Goal: Task Accomplishment & Management: Complete application form

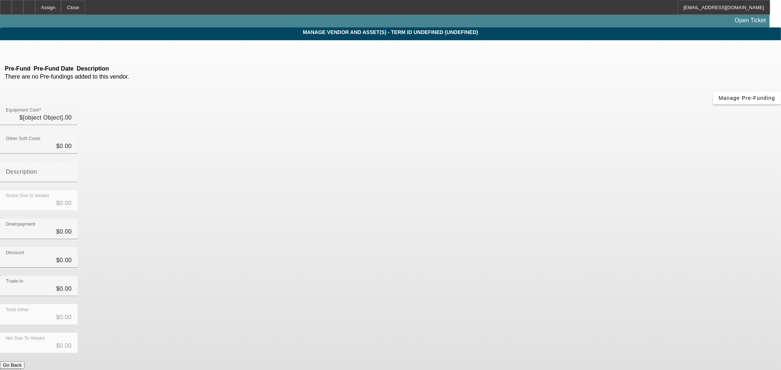
type input "$20,900.00"
type input "$5,000.00"
type input "$15,900.00"
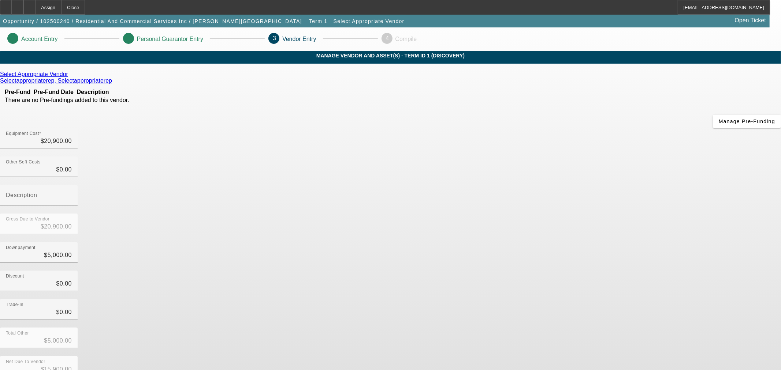
click at [70, 77] on icon at bounding box center [70, 74] width 0 height 6
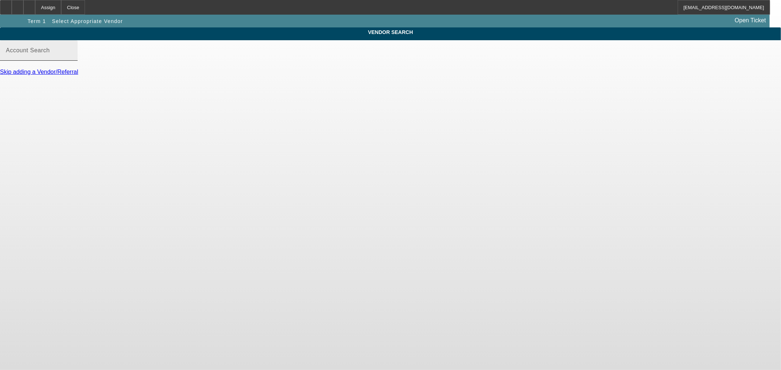
click at [72, 58] on input "Account Search" at bounding box center [39, 53] width 66 height 9
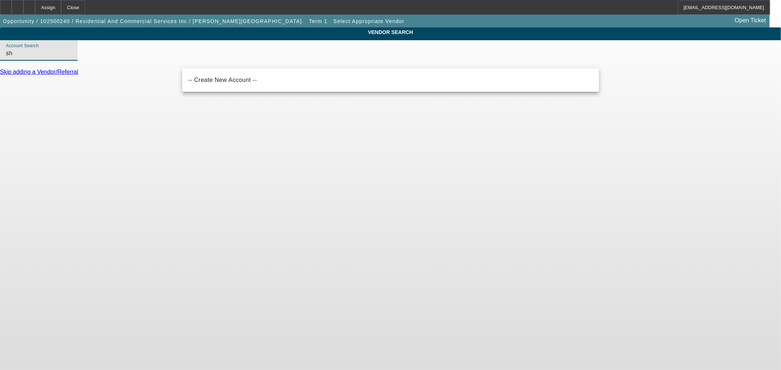
click at [72, 58] on input "sh" at bounding box center [39, 53] width 66 height 9
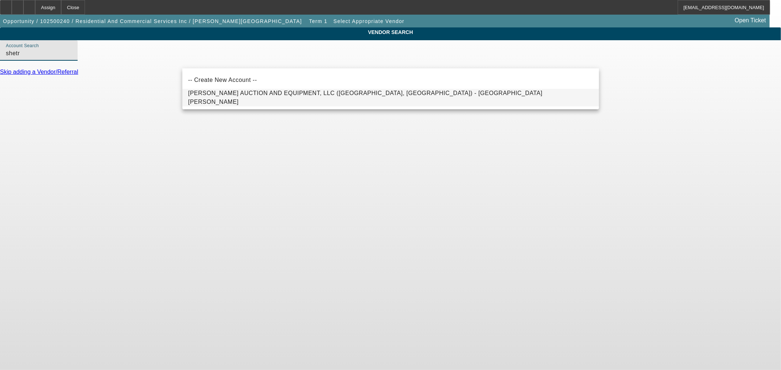
click at [228, 100] on span "[PERSON_NAME] AUCTION AND EQUIPMENT, LLC ([GEOGRAPHIC_DATA], [GEOGRAPHIC_DATA])…" at bounding box center [365, 97] width 354 height 15
type input "[PERSON_NAME] AUCTION AND EQUIPMENT, LLC ([GEOGRAPHIC_DATA], [GEOGRAPHIC_DATA])…"
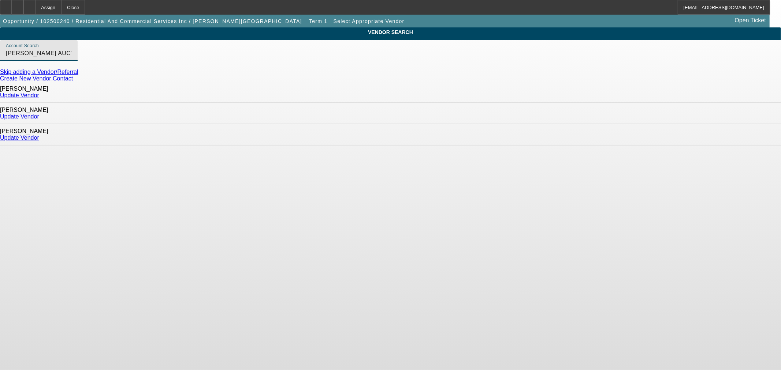
click at [39, 92] on link "Update Vendor" at bounding box center [19, 95] width 39 height 6
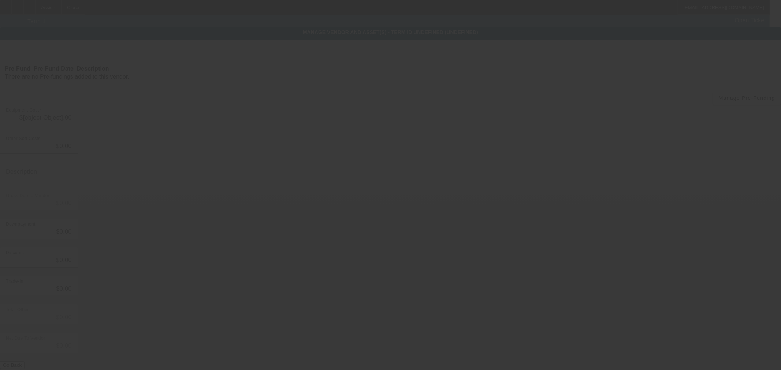
type input "$20,900.00"
type input "$5,000.00"
type input "$15,900.00"
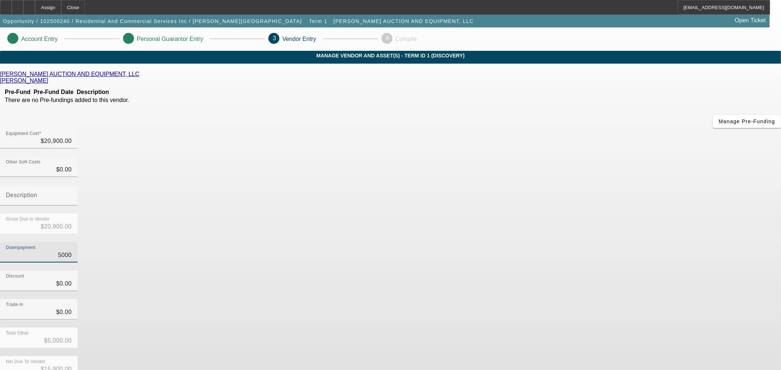
click at [72, 251] on input "5000" at bounding box center [39, 255] width 66 height 9
type input "0"
type input "$0.00"
type input "$20,900.00"
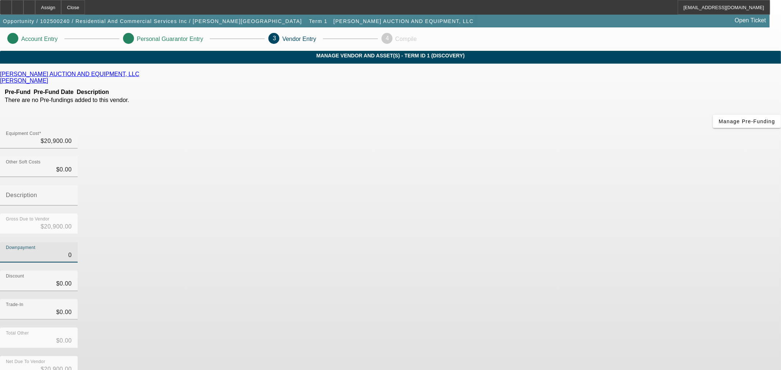
type input "$0.00"
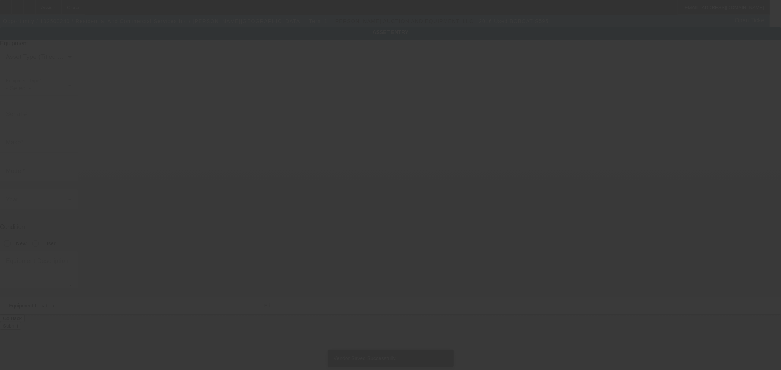
type input "Bobcat"
type input "S595"
radio input "true"
type textarea "VIN/Serial: B3NL11174 Category: Wheel URL: [URL][DOMAIN_NAME] Description: EROP…"
type input "[STREET_ADDRESS][PERSON_NAME]"
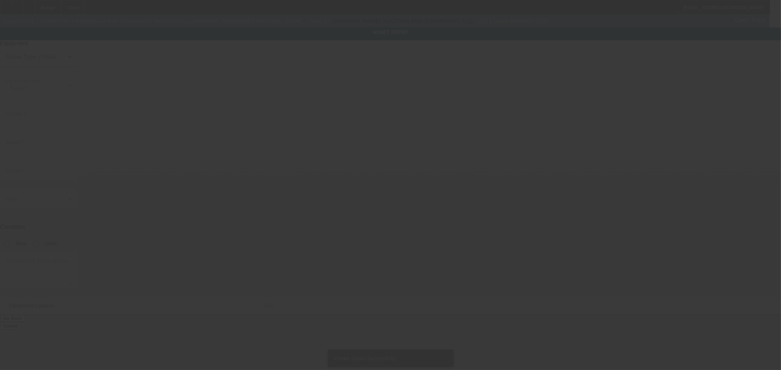
type input "Shippensburg"
type input "17257"
type input "[GEOGRAPHIC_DATA]"
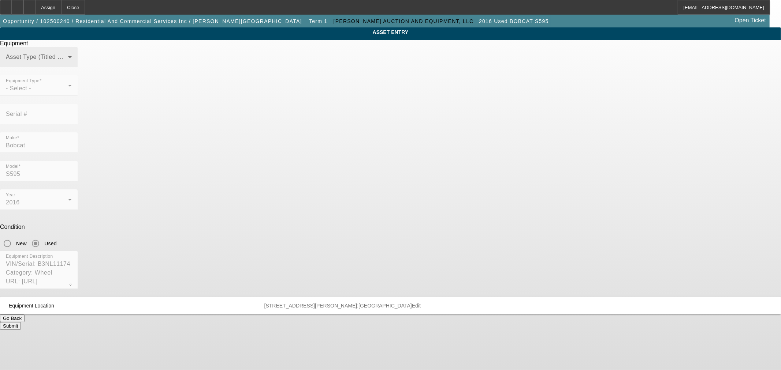
click at [72, 67] on div "Asset Type (Titled or Non-Titled)" at bounding box center [39, 57] width 66 height 20
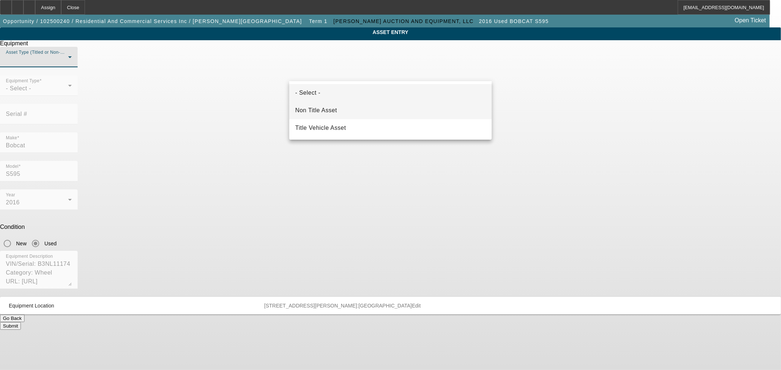
click at [368, 115] on mat-option "Non Title Asset" at bounding box center [390, 111] width 202 height 18
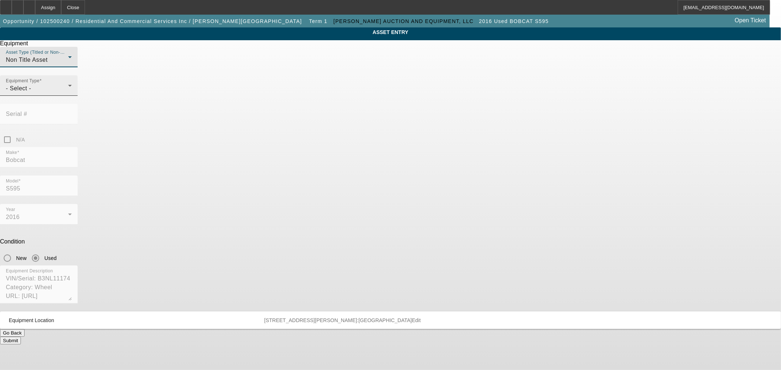
click at [68, 93] on div "- Select -" at bounding box center [37, 88] width 62 height 9
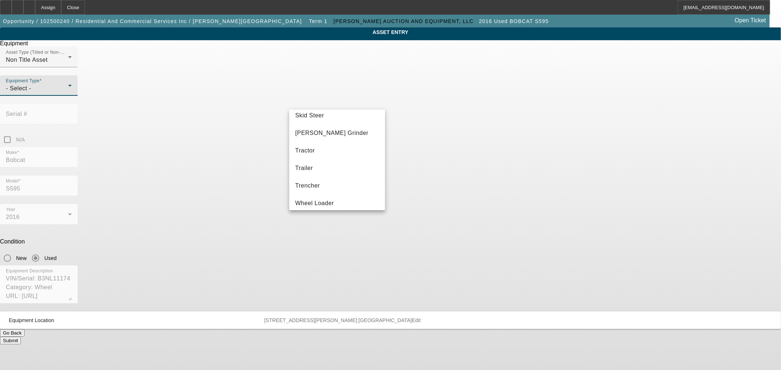
scroll to position [204, 0]
click at [344, 114] on mat-option "Skid Steer" at bounding box center [337, 111] width 96 height 18
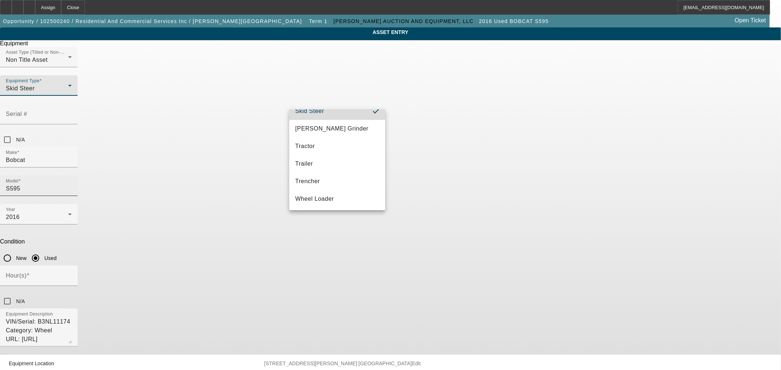
scroll to position [0, 0]
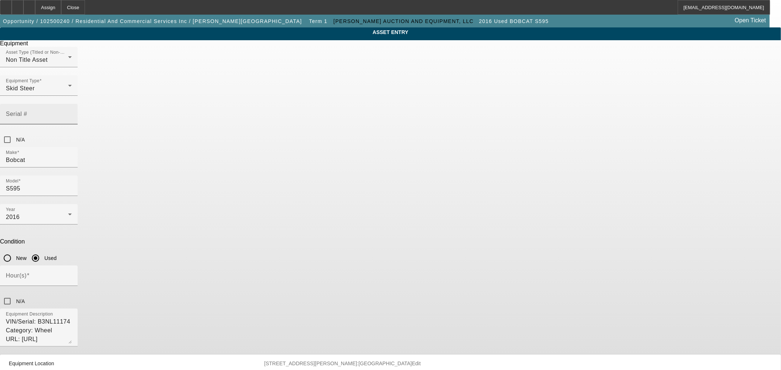
click at [27, 111] on mat-label "Serial #" at bounding box center [16, 114] width 21 height 6
click at [72, 113] on input "Serial #" at bounding box center [39, 117] width 66 height 9
paste input "B3NL11174"
type input "B3NL11174"
click at [72, 275] on input "Hour(s)" at bounding box center [39, 279] width 66 height 9
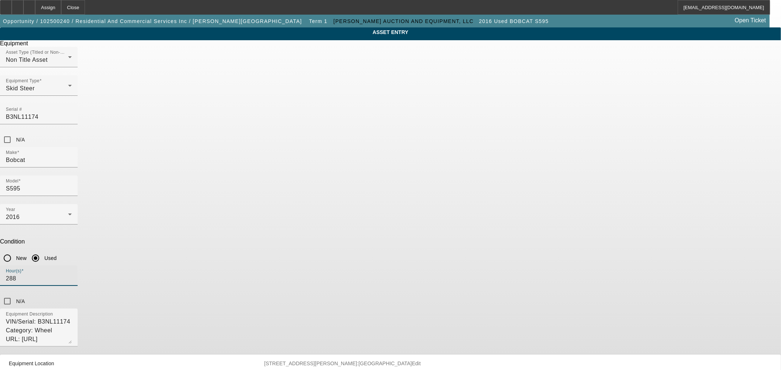
type input "288"
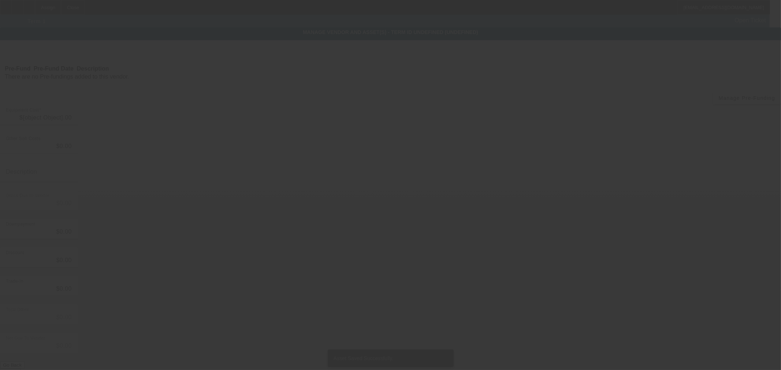
type input "$20,900.00"
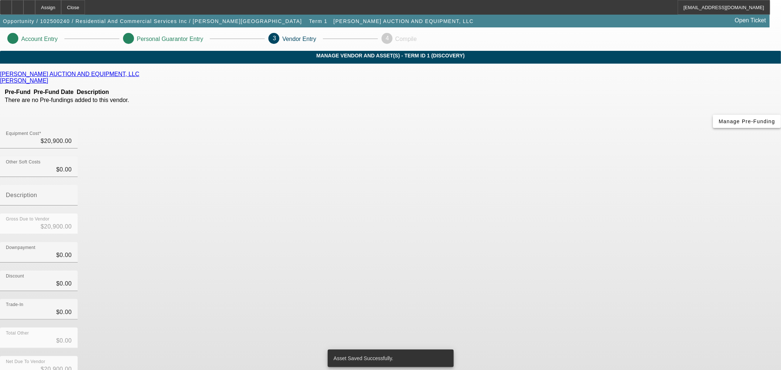
click at [713, 130] on span "button" at bounding box center [747, 122] width 68 height 18
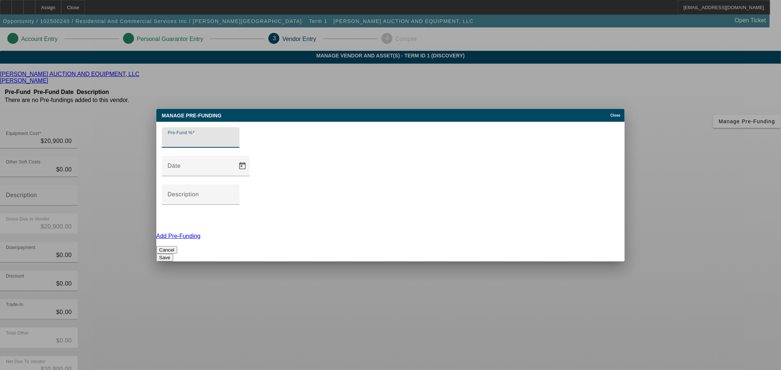
click at [230, 145] on input "Pre-Fund %" at bounding box center [201, 140] width 66 height 9
type input "0"
click at [173, 254] on button "Save" at bounding box center [164, 258] width 17 height 8
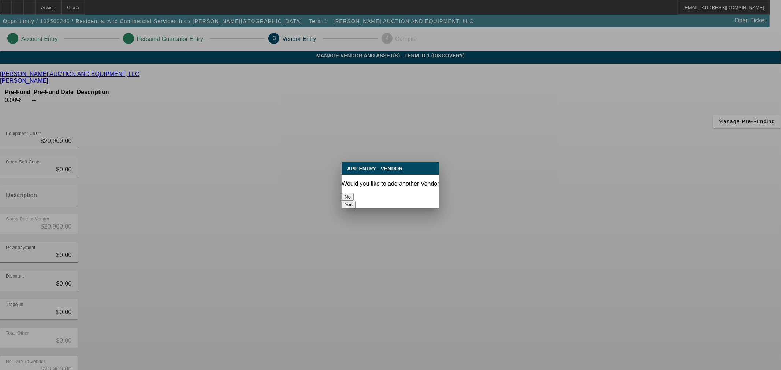
click at [354, 193] on button "No" at bounding box center [348, 197] width 12 height 8
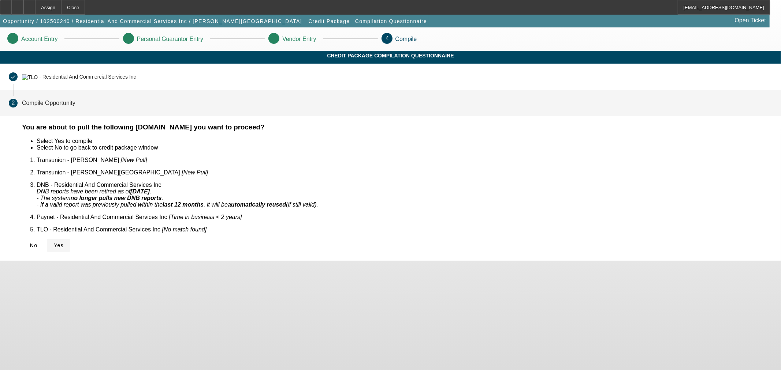
click at [70, 237] on span at bounding box center [58, 246] width 23 height 18
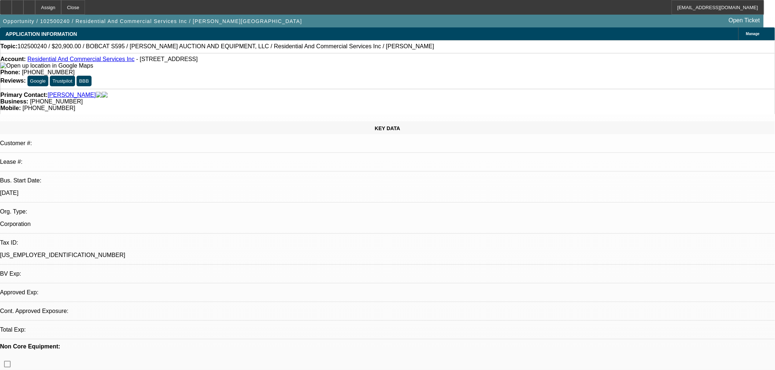
select select "0"
select select "2"
select select "0"
select select "6"
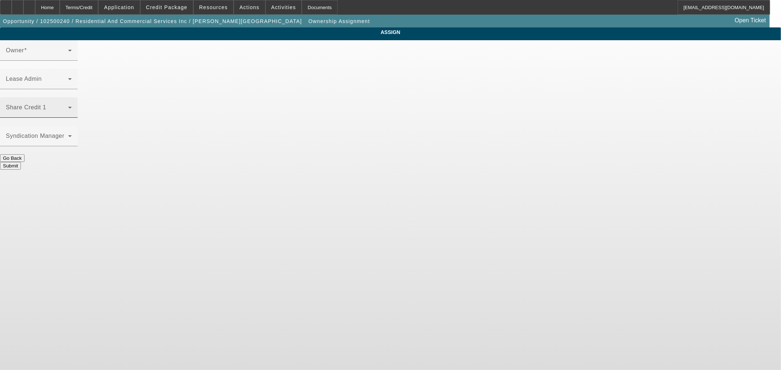
click at [68, 106] on span at bounding box center [37, 110] width 62 height 9
click at [74, 103] on icon at bounding box center [70, 107] width 9 height 9
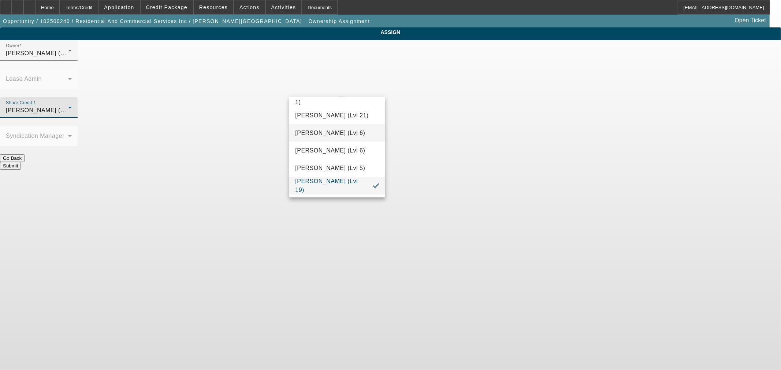
scroll to position [708, 0]
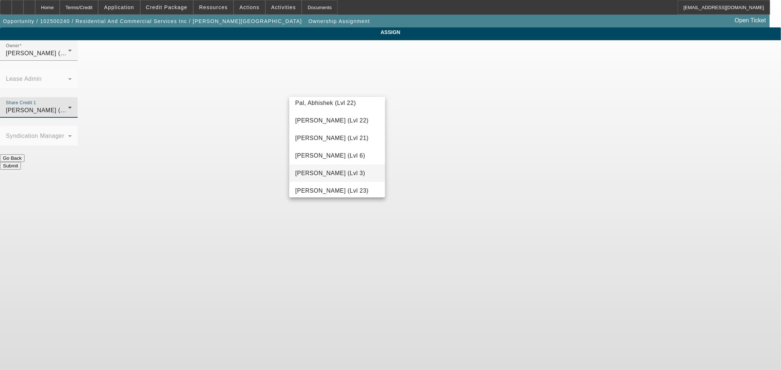
click at [335, 168] on mat-option "[PERSON_NAME] (Lvl 3)" at bounding box center [337, 174] width 96 height 18
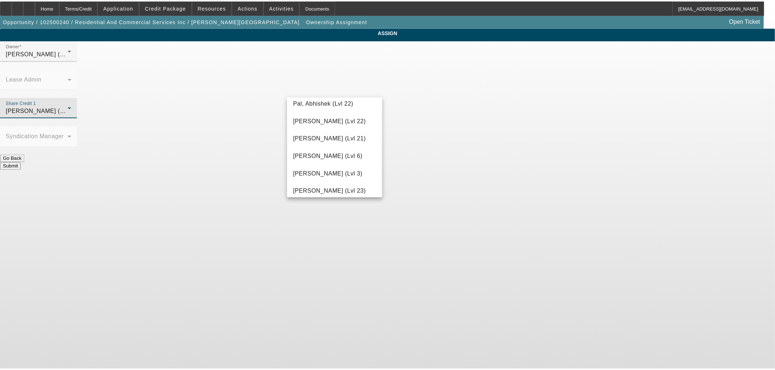
scroll to position [705, 0]
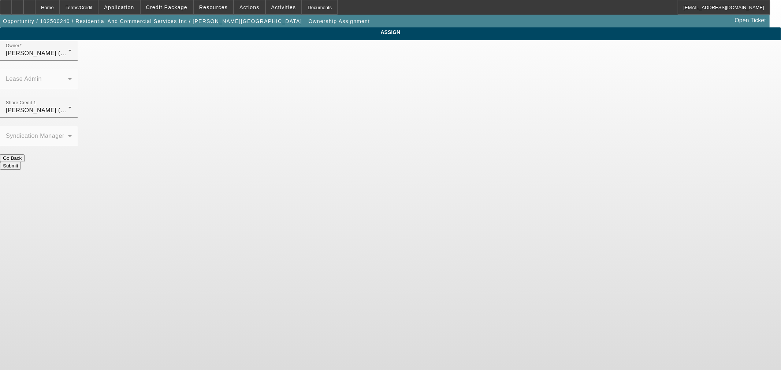
click at [21, 162] on button "Submit" at bounding box center [10, 166] width 21 height 8
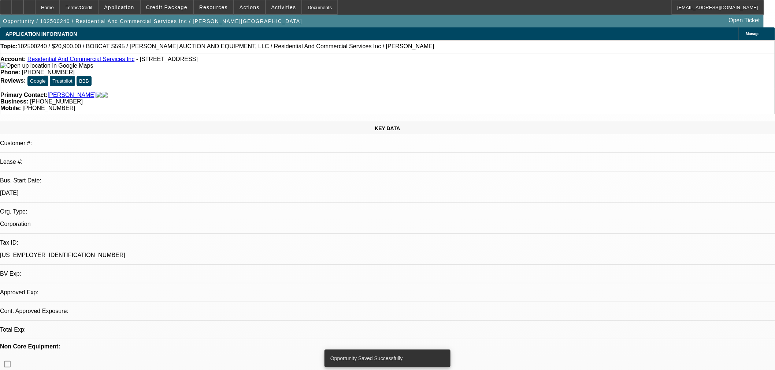
select select "0"
select select "2"
select select "0"
select select "6"
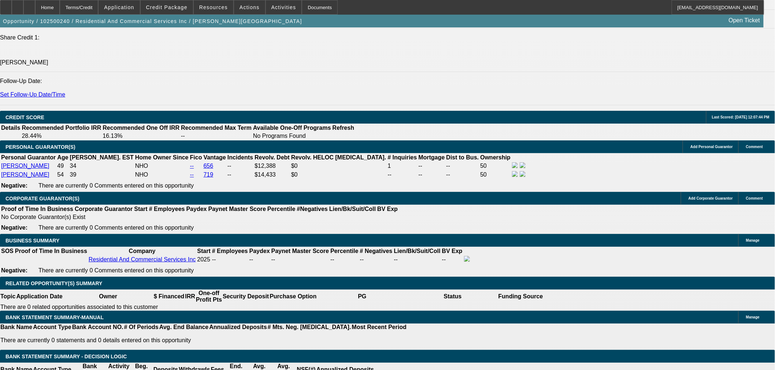
scroll to position [1016, 0]
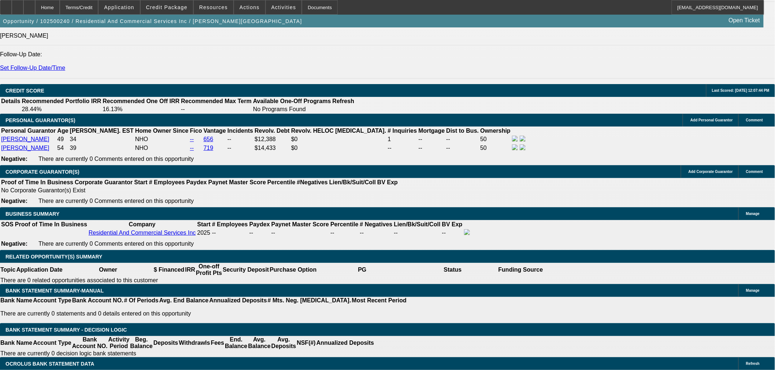
select select "0.15"
type input "$3,135.00"
type input "UNKNOWN"
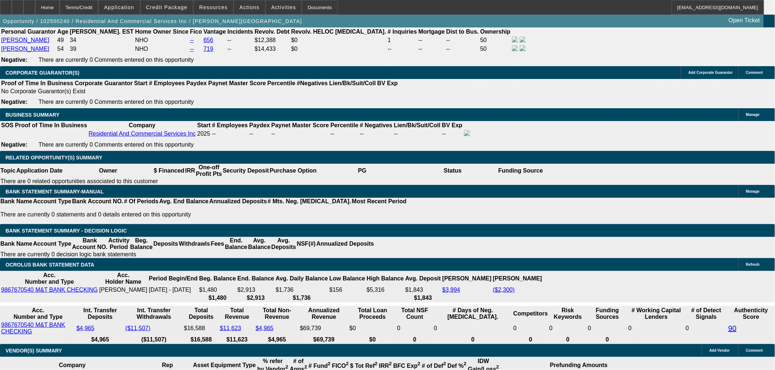
scroll to position [1108, 0]
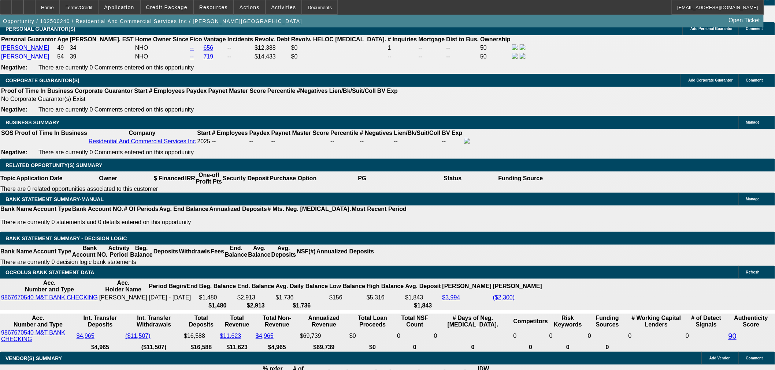
type input "36"
drag, startPoint x: 168, startPoint y: 165, endPoint x: 195, endPoint y: 165, distance: 27.1
type input "2"
type input "$1,017.68"
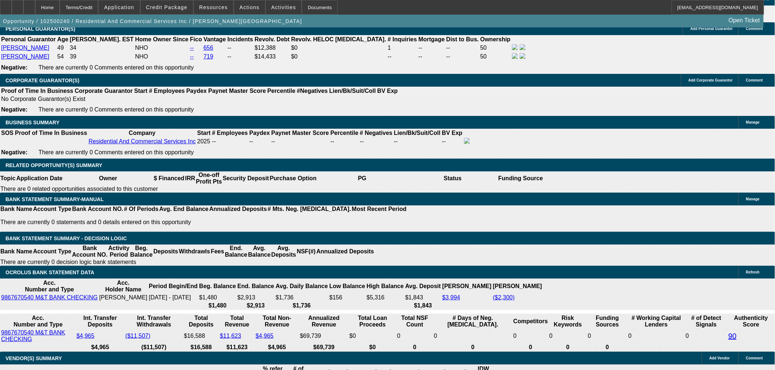
type input "$508.84"
type input "27"
type input "$1,450.52"
type input "$725.26"
type input "27"
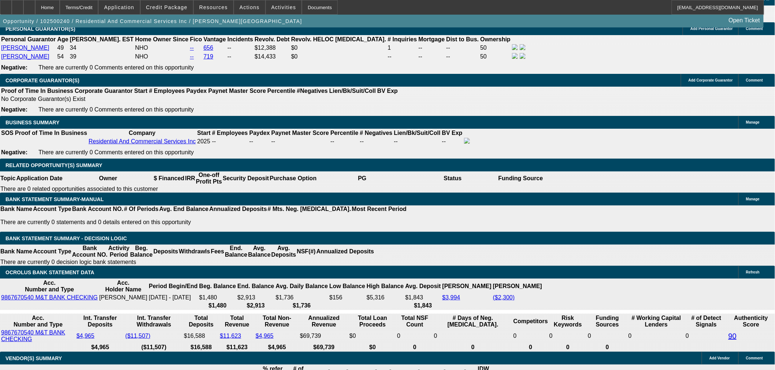
drag, startPoint x: 138, startPoint y: 163, endPoint x: 271, endPoint y: 159, distance: 133.7
type input "725."
type input "$1,450.00"
type input "$725.00"
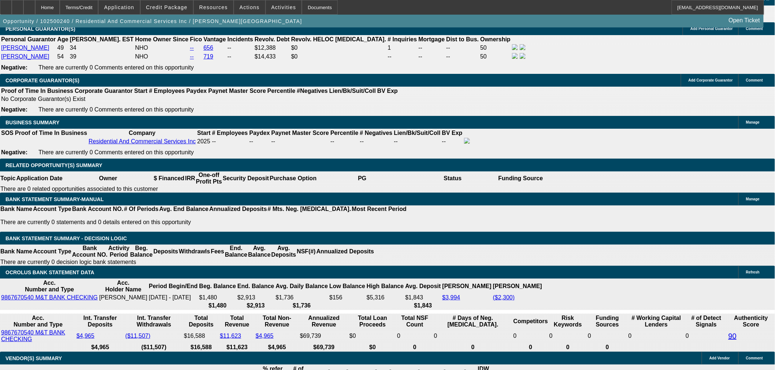
scroll to position [1040, 0]
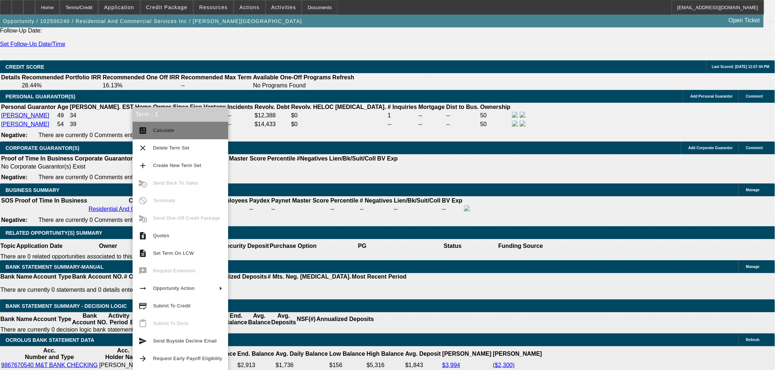
click at [147, 136] on button "calculate Calculate" at bounding box center [181, 131] width 96 height 18
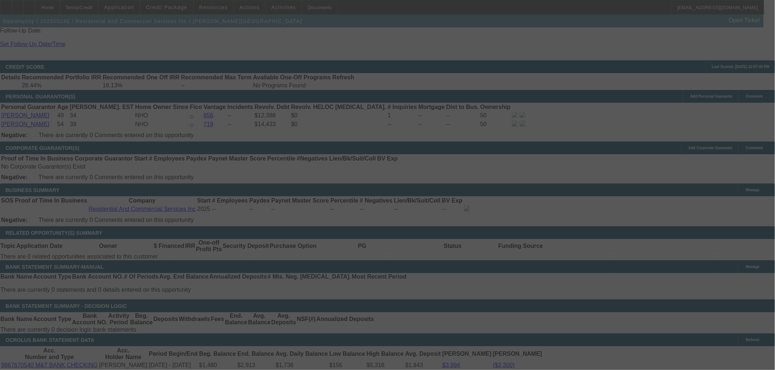
select select "0.15"
select select "2"
select select "0"
select select "6"
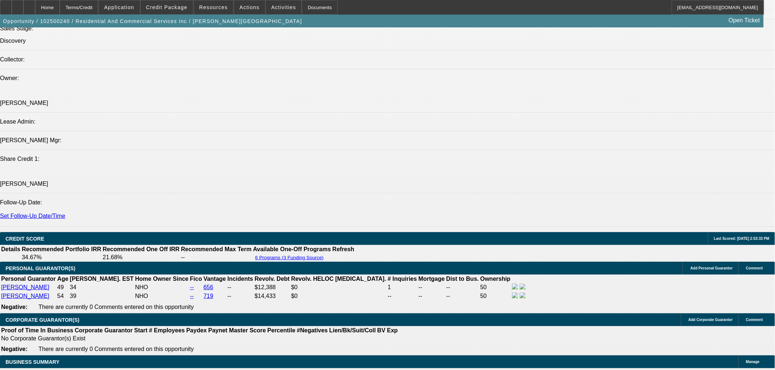
scroll to position [848, 0]
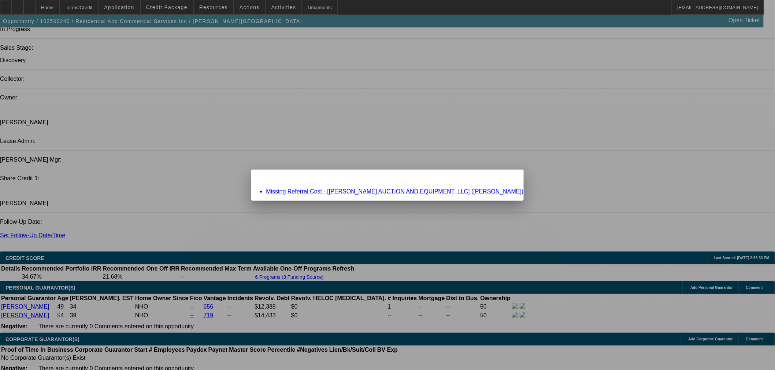
scroll to position [0, 0]
click at [384, 193] on link "Missing Referral Cost - [[PERSON_NAME] AUCTION AND EQUIPMENT, LLC] ([PERSON_NAM…" at bounding box center [394, 192] width 257 height 6
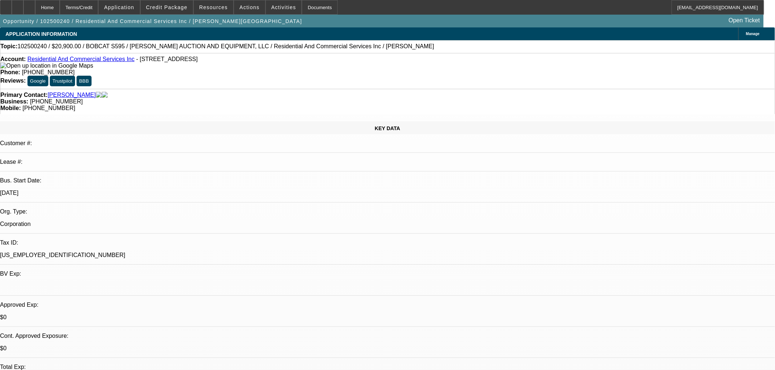
scroll to position [848, 0]
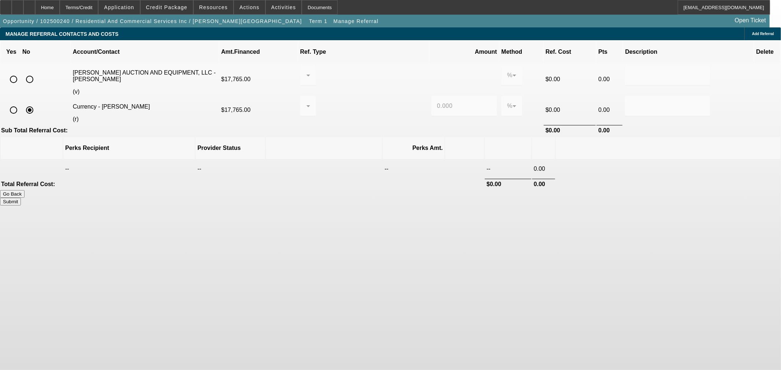
drag, startPoint x: 166, startPoint y: 67, endPoint x: 247, endPoint y: 85, distance: 83.7
click at [37, 72] on input "radio" at bounding box center [29, 79] width 15 height 15
radio input "true"
click at [21, 198] on button "Submit" at bounding box center [10, 202] width 21 height 8
type input "0.000"
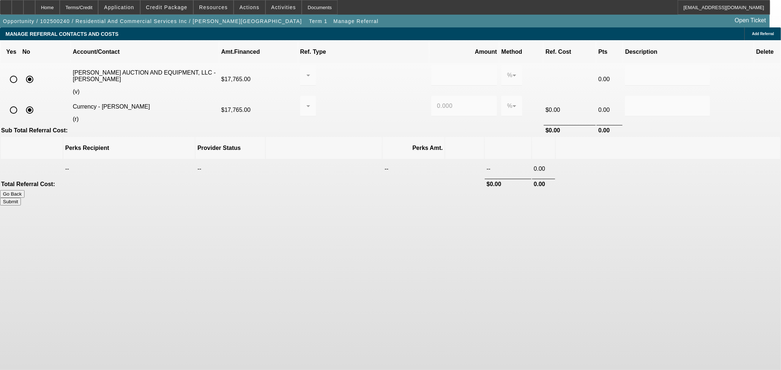
type input "0.000"
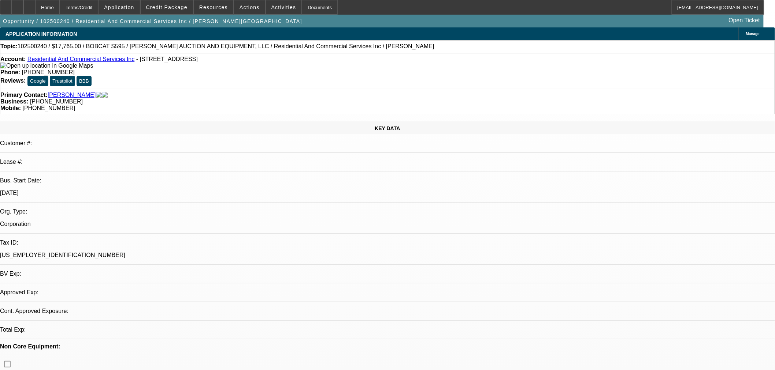
select select "0.15"
select select "2"
select select "0"
select select "6"
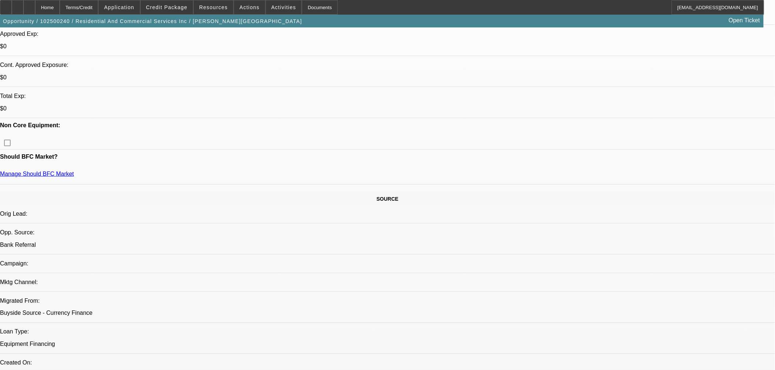
scroll to position [135, 0]
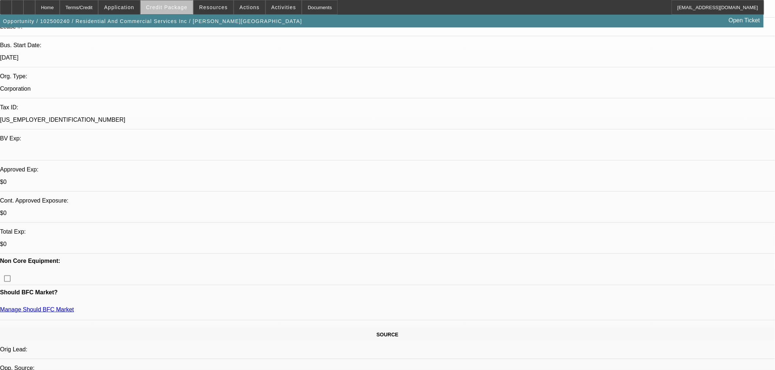
click at [181, 8] on span "Credit Package" at bounding box center [166, 7] width 41 height 6
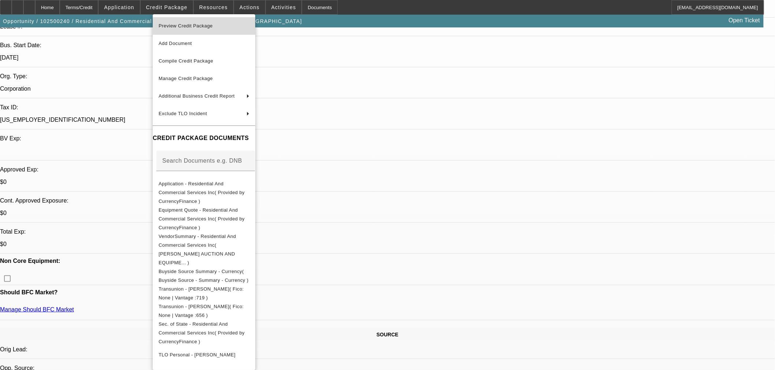
click at [202, 22] on span "Preview Credit Package" at bounding box center [203, 26] width 91 height 9
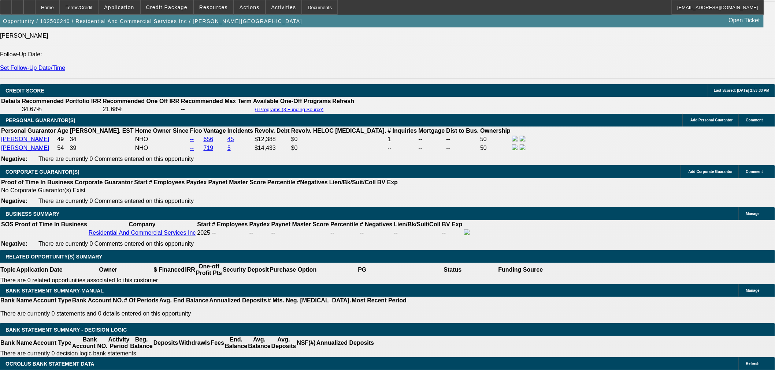
scroll to position [1085, 0]
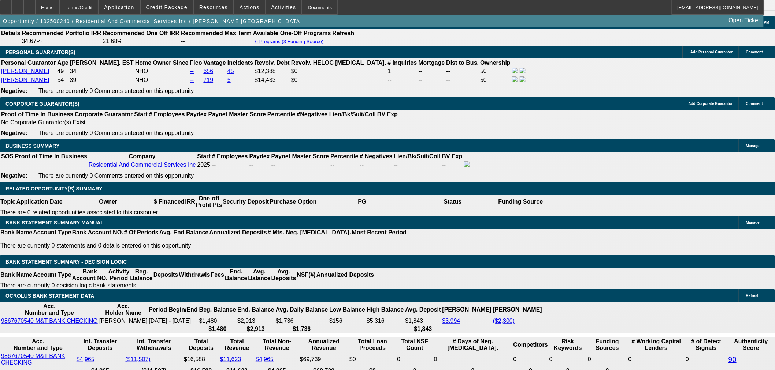
drag, startPoint x: 624, startPoint y: 220, endPoint x: 669, endPoint y: 218, distance: 45.1
drag, startPoint x: 700, startPoint y: 219, endPoint x: 591, endPoint y: 206, distance: 109.5
copy td "The personal guarantors will be utilizing the Bobcat S595 for snow removal serv…"
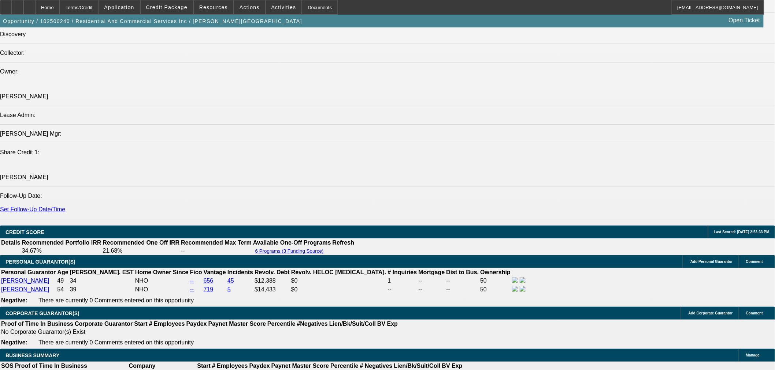
scroll to position [813, 0]
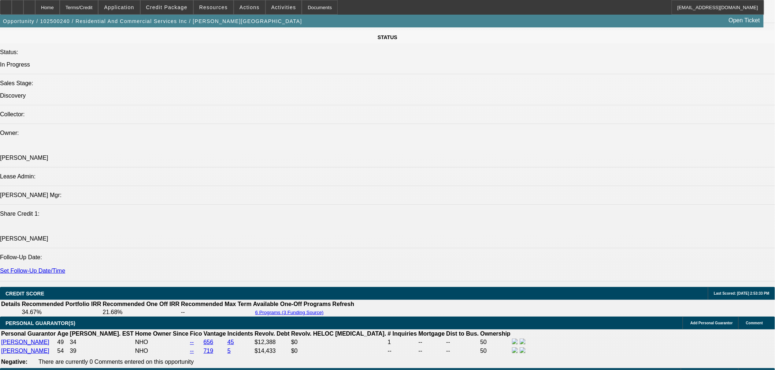
drag, startPoint x: 28, startPoint y: 9, endPoint x: 34, endPoint y: 19, distance: 12.1
click at [18, 5] on icon at bounding box center [18, 5] width 0 height 0
click at [171, 7] on span "Credit Package" at bounding box center [166, 7] width 41 height 6
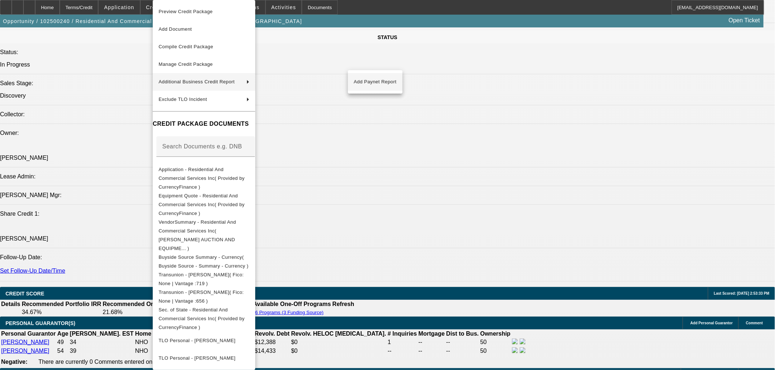
click at [373, 82] on span "Add Paynet Report" at bounding box center [375, 82] width 43 height 9
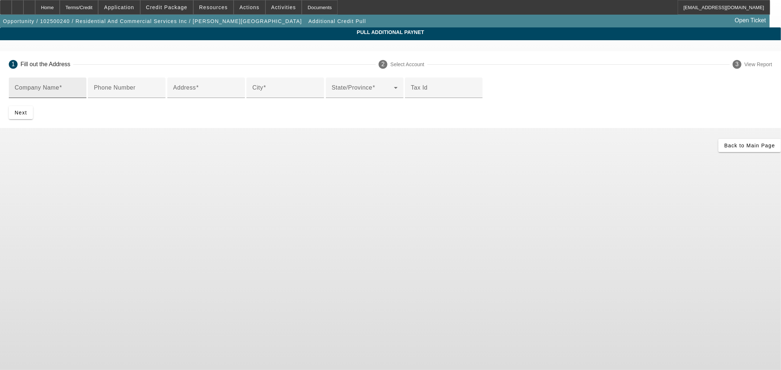
click at [81, 86] on div "Company Name" at bounding box center [48, 88] width 66 height 20
paste input "[PERSON_NAME] AUCTION AND EQUIPMENT, LLC"
type input "[PERSON_NAME] AUCTION AND EQUIPMENT, LLC"
click at [239, 95] on input "Address" at bounding box center [206, 90] width 66 height 9
paste input "[STREET_ADDRESS][PERSON_NAME]"
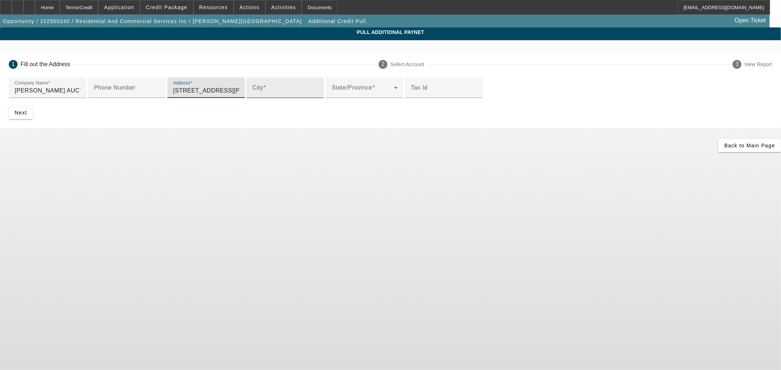
type input "[STREET_ADDRESS][PERSON_NAME]"
click at [252, 95] on input "City" at bounding box center [285, 90] width 66 height 9
paste input "[GEOGRAPHIC_DATA]"
type input "[GEOGRAPHIC_DATA]"
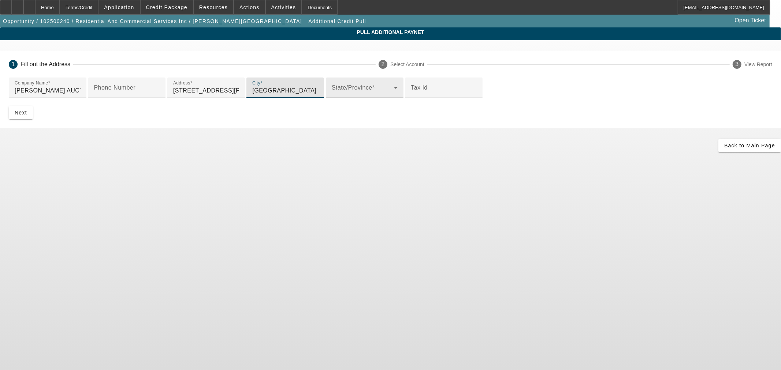
click at [332, 95] on span at bounding box center [363, 90] width 62 height 9
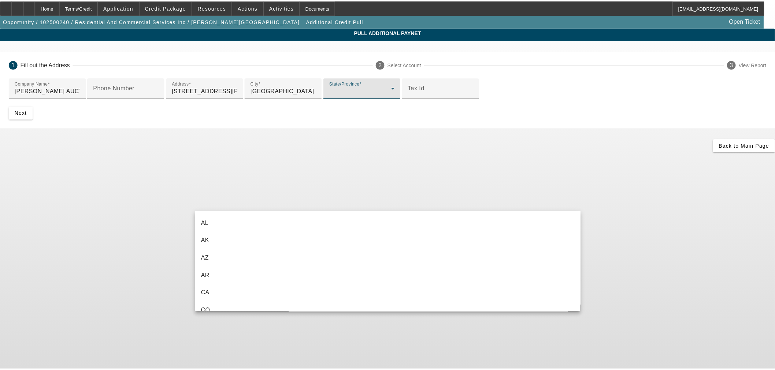
scroll to position [587, 0]
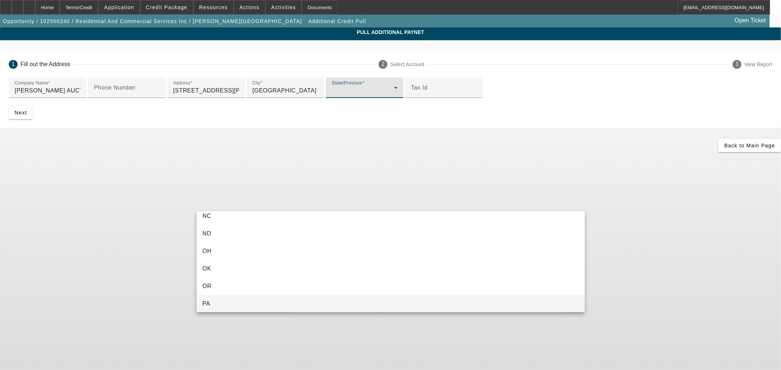
click at [243, 303] on mat-option "PA" at bounding box center [391, 304] width 388 height 18
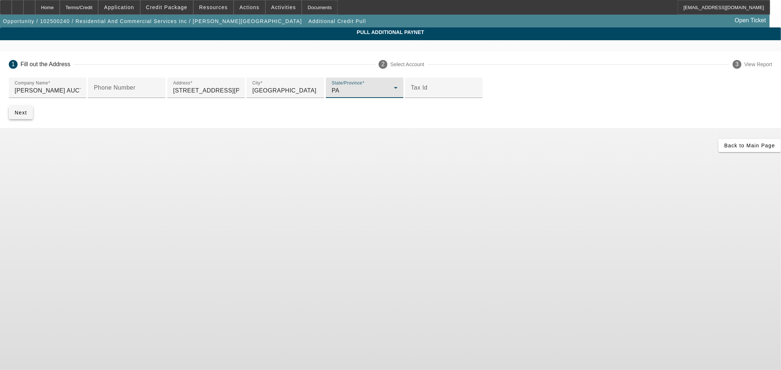
click at [33, 122] on span "submit" at bounding box center [21, 113] width 24 height 18
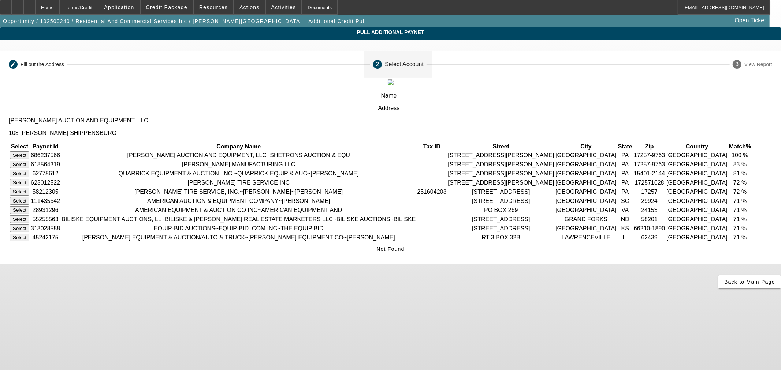
click at [29, 152] on button "Select" at bounding box center [19, 156] width 19 height 8
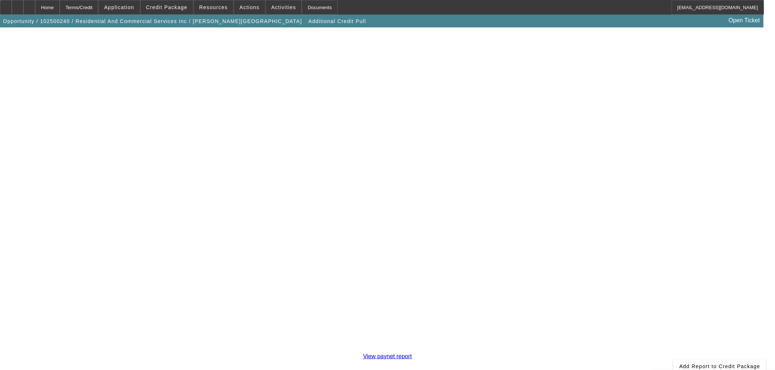
scroll to position [126, 0]
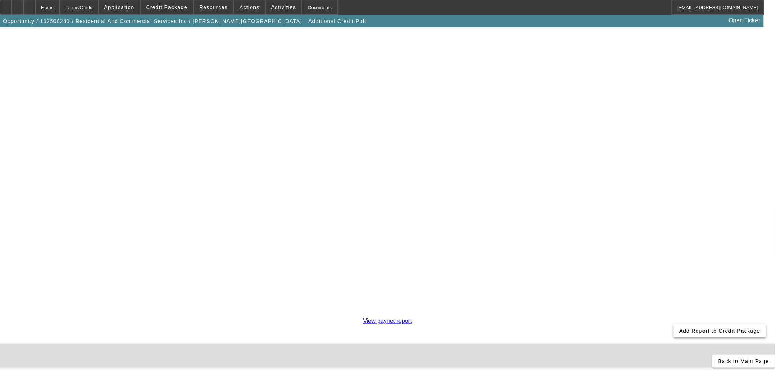
drag, startPoint x: 564, startPoint y: 321, endPoint x: 768, endPoint y: 356, distance: 206.4
click at [673, 322] on span at bounding box center [719, 331] width 93 height 18
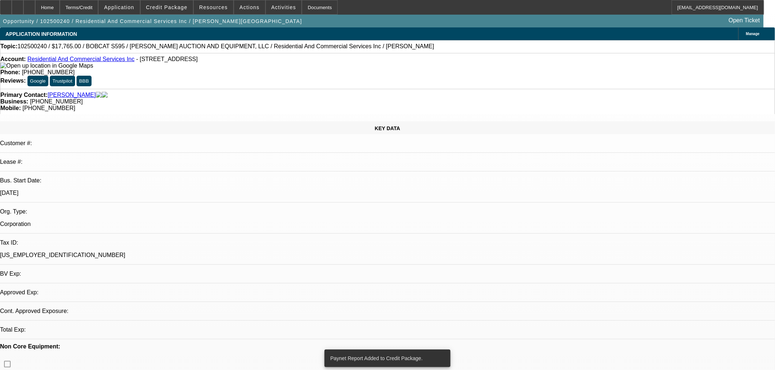
select select "0.15"
select select "2"
select select "0"
select select "6"
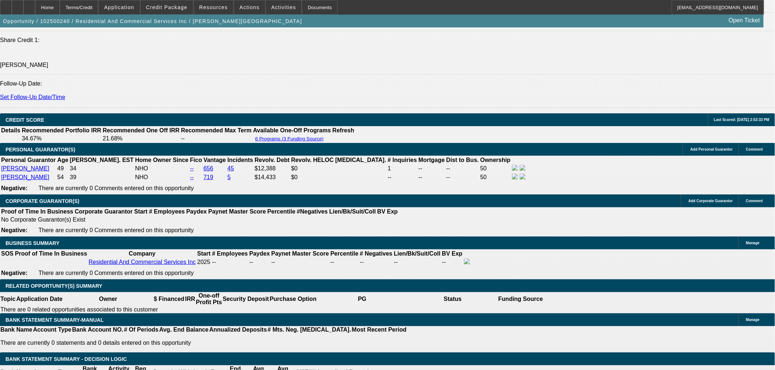
scroll to position [1016, 0]
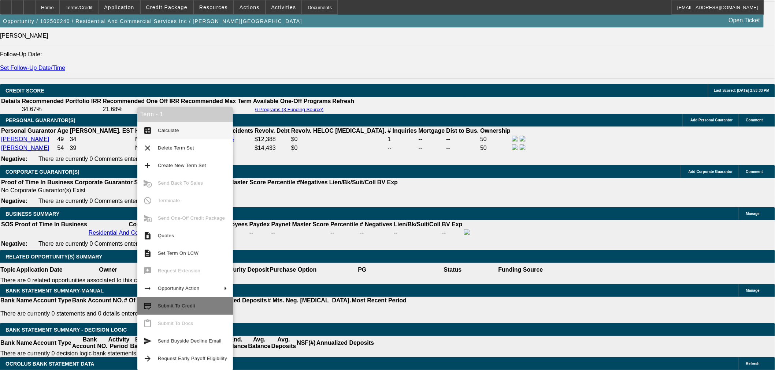
click at [204, 309] on span "Submit To Credit" at bounding box center [192, 306] width 69 height 9
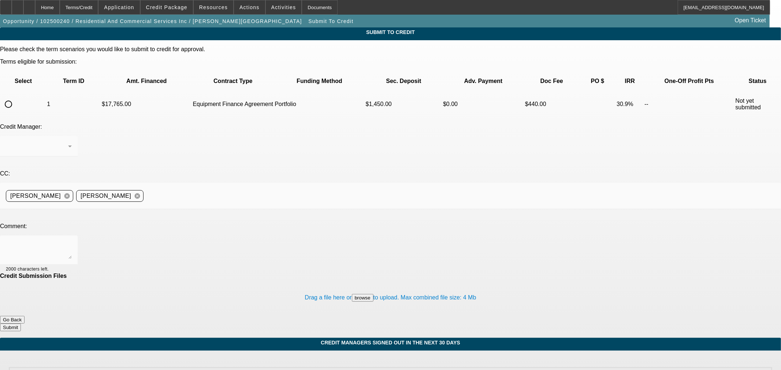
click at [16, 97] on input "radio" at bounding box center [8, 104] width 15 height 15
radio input "true"
click at [72, 136] on div "[PERSON_NAME]" at bounding box center [39, 146] width 66 height 20
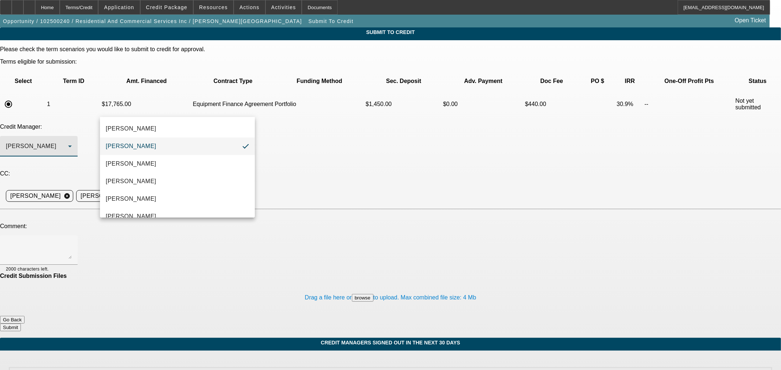
click at [161, 145] on mat-option "[PERSON_NAME]" at bounding box center [177, 147] width 155 height 18
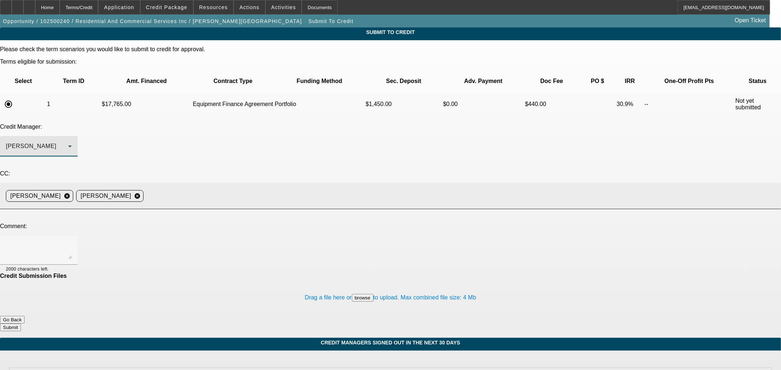
click at [269, 189] on input at bounding box center [459, 196] width 626 height 15
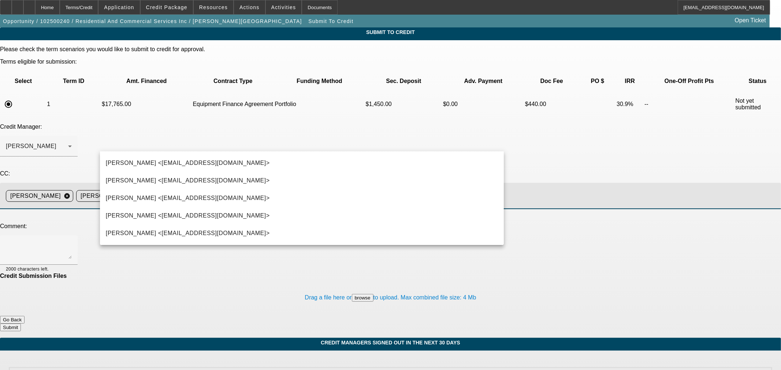
type input "Kev"
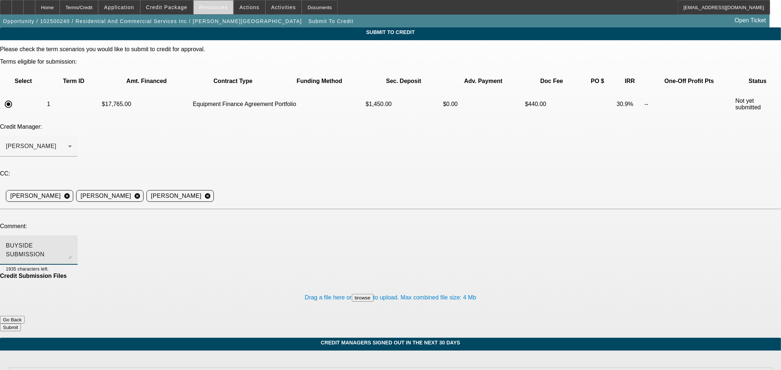
type textarea "BUYSIDE SUBMISSION CURRENCY - [PERSON_NAME], please take a look at this"
click at [60, 8] on div "Home" at bounding box center [47, 7] width 25 height 15
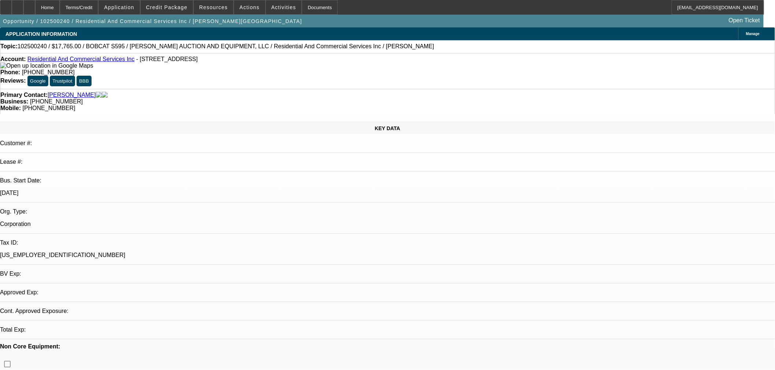
select select "0.15"
select select "2"
select select "0"
select select "6"
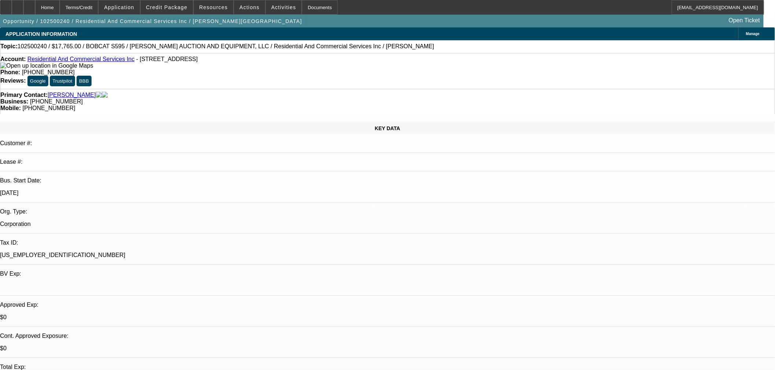
drag, startPoint x: 636, startPoint y: 267, endPoint x: 591, endPoint y: 269, distance: 45.0
copy td "[PHONE_NUMBER]"
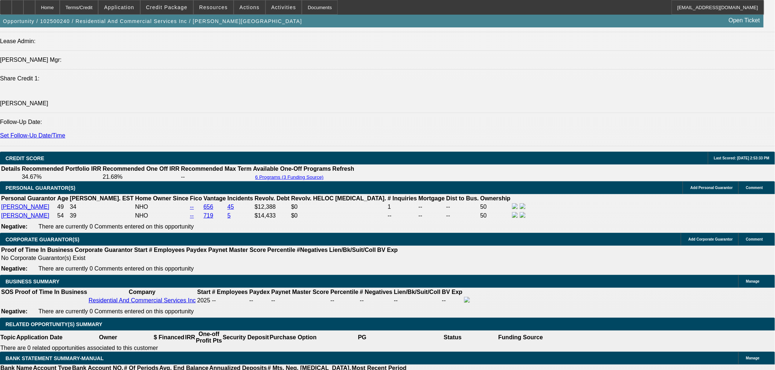
scroll to position [1016, 0]
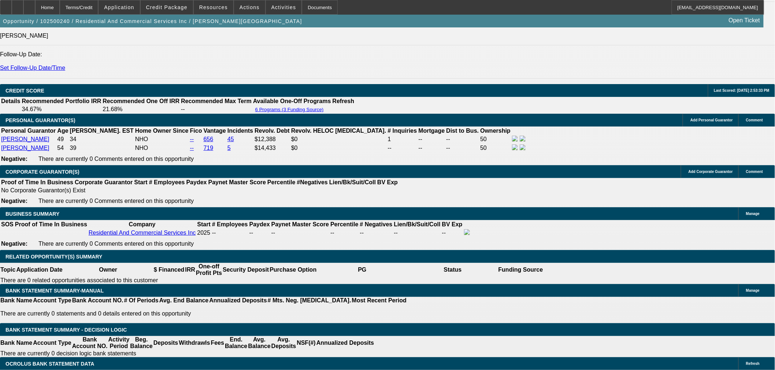
drag, startPoint x: 148, startPoint y: 152, endPoint x: 142, endPoint y: 152, distance: 6.6
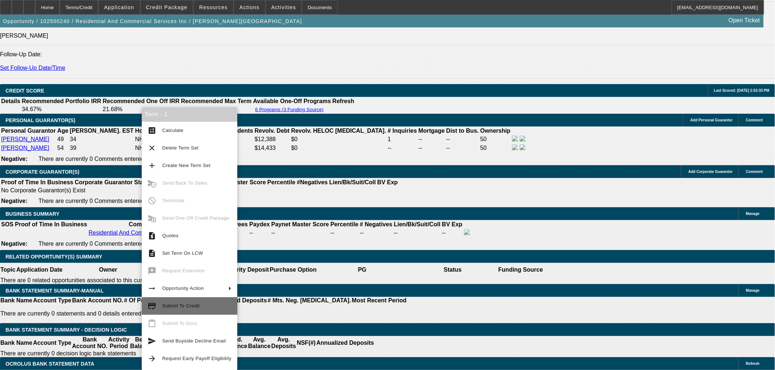
click at [208, 309] on span "Submit To Credit" at bounding box center [196, 306] width 69 height 9
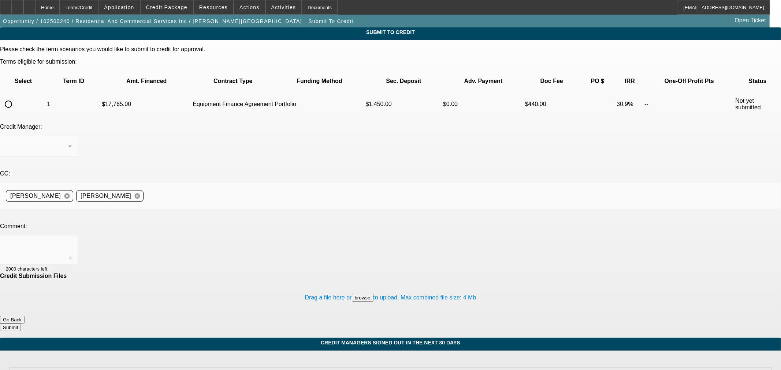
click at [16, 97] on input "radio" at bounding box center [8, 104] width 15 height 15
radio input "true"
click at [68, 142] on div "[PERSON_NAME]" at bounding box center [37, 146] width 62 height 9
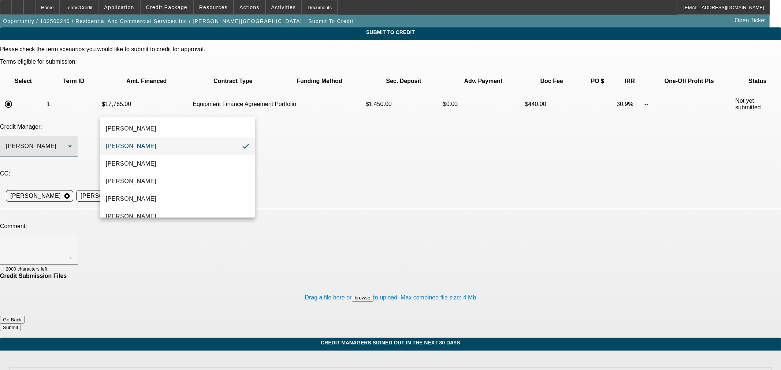
click at [216, 143] on mat-option "[PERSON_NAME]" at bounding box center [177, 147] width 155 height 18
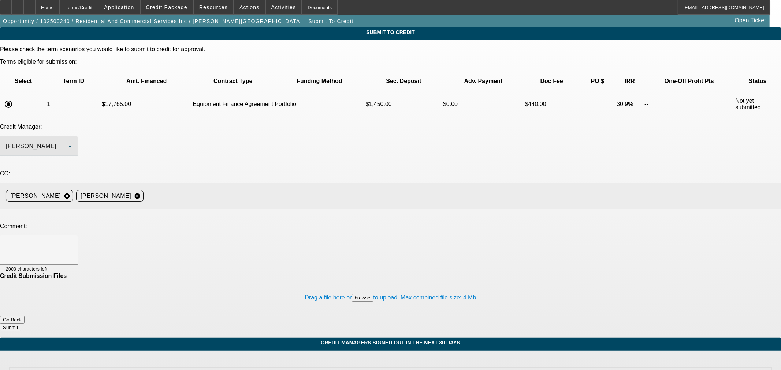
click at [268, 189] on input at bounding box center [459, 196] width 626 height 15
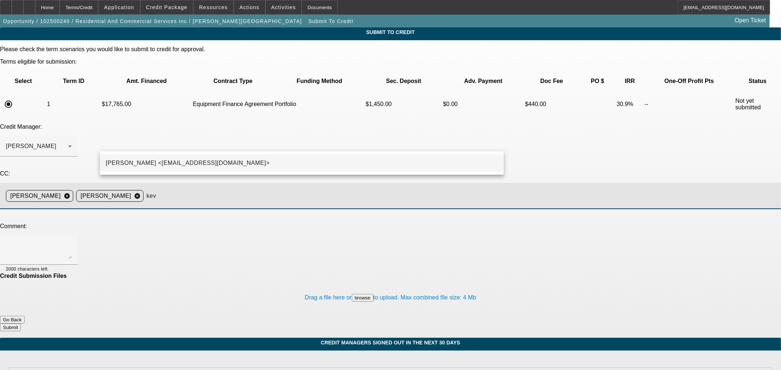
type input "kev"
click at [261, 160] on mat-option "[PERSON_NAME] <[EMAIL_ADDRESS][DOMAIN_NAME]>" at bounding box center [302, 163] width 404 height 18
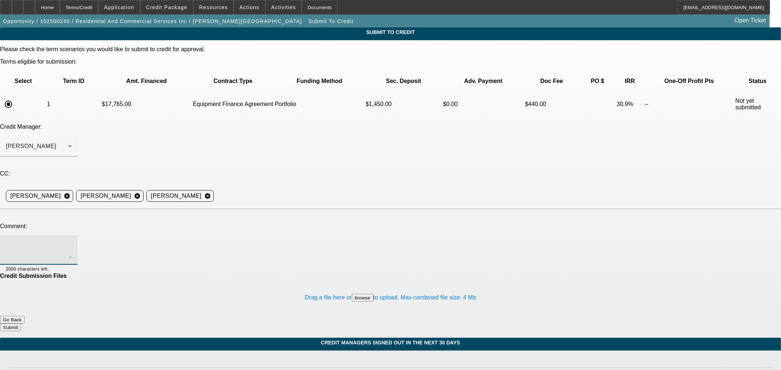
click at [72, 242] on textarea at bounding box center [39, 251] width 66 height 18
click at [72, 242] on textarea "BUYSIDE SUBMISSION CURRENCY - [PERSON_NAME], please review this skid steer purc…" at bounding box center [39, 251] width 66 height 18
type textarea "BUYSIDE SUBMISSION CURRENCY - [PERSON_NAME], please review this skid steer purc…"
click at [21, 324] on button "Submit" at bounding box center [10, 328] width 21 height 8
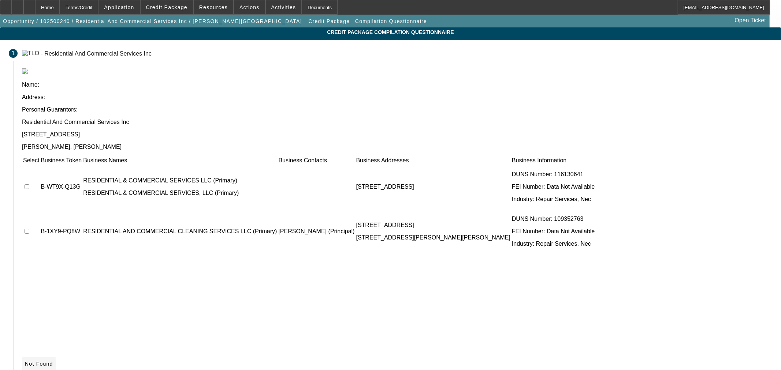
click at [53, 361] on span "Not Found" at bounding box center [39, 364] width 28 height 6
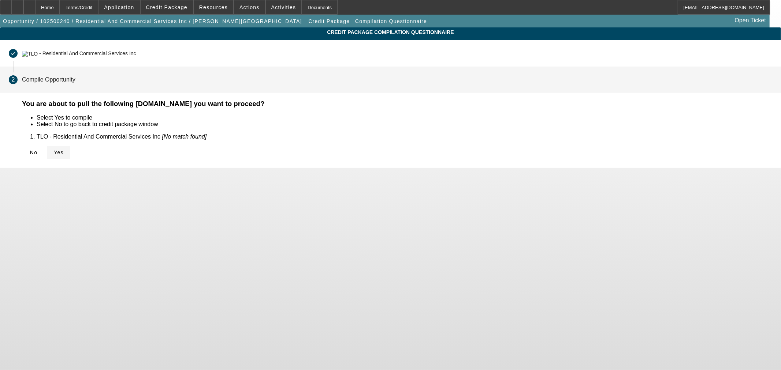
click at [64, 150] on span "Yes" at bounding box center [59, 153] width 10 height 6
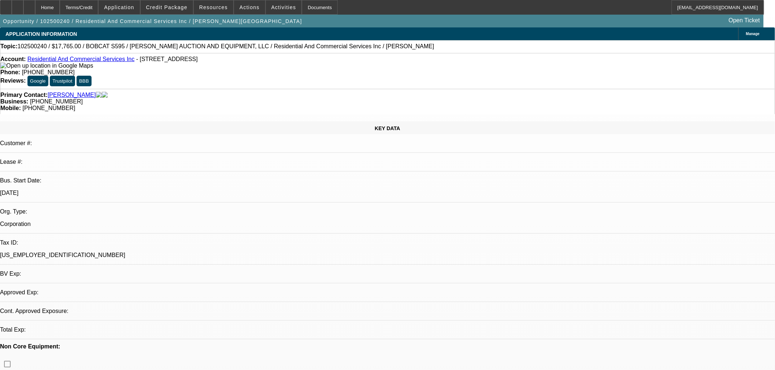
select select "0.15"
select select "2"
select select "0"
select select "6"
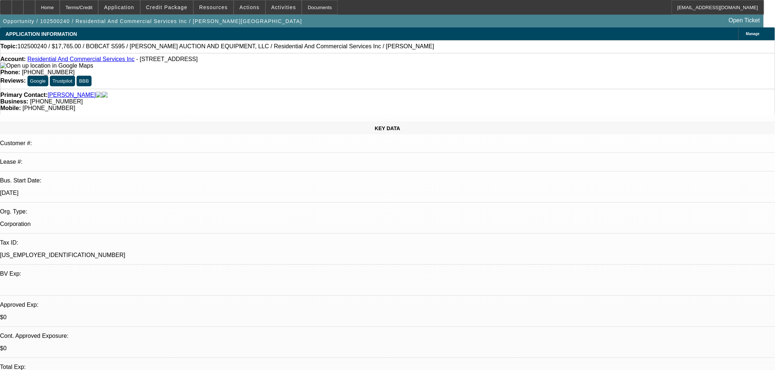
drag, startPoint x: 47, startPoint y: 8, endPoint x: 211, endPoint y: 88, distance: 182.4
click at [29, 5] on icon at bounding box center [29, 5] width 0 height 0
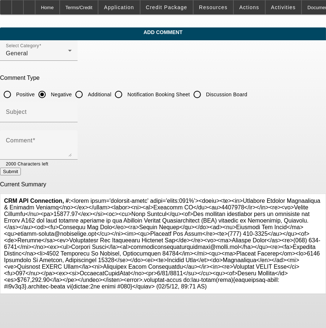
click at [86, 93] on input "Additional" at bounding box center [79, 94] width 15 height 15
radio input "true"
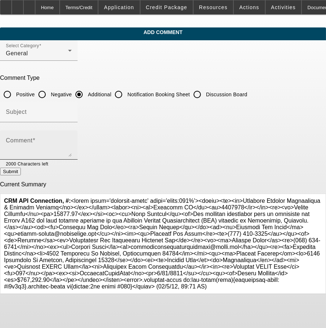
click at [72, 147] on textarea "Comment" at bounding box center [39, 148] width 66 height 18
paste textarea "The personal guarantors will be utilizing the Bobcat S595 for snow removal serv…"
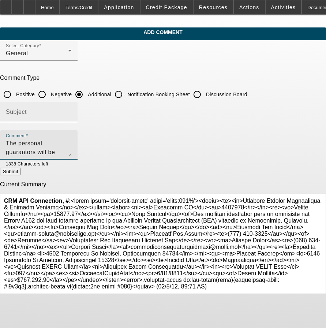
type textarea "The personal guarantors will be utilizing the Bobcat S595 for snow removal serv…"
click at [72, 117] on input "Subject" at bounding box center [39, 115] width 66 height 9
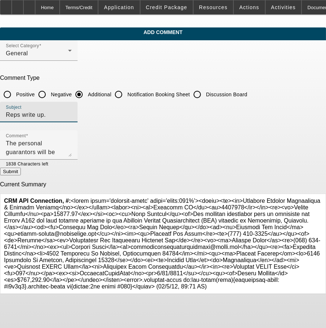
type input "Reps write up."
click at [21, 172] on button "Submit" at bounding box center [10, 172] width 21 height 8
radio input "true"
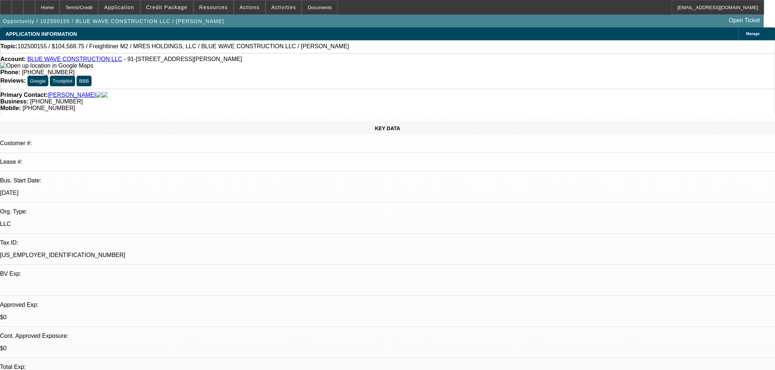
select select "0.1"
select select "2"
select select "0"
select select "6"
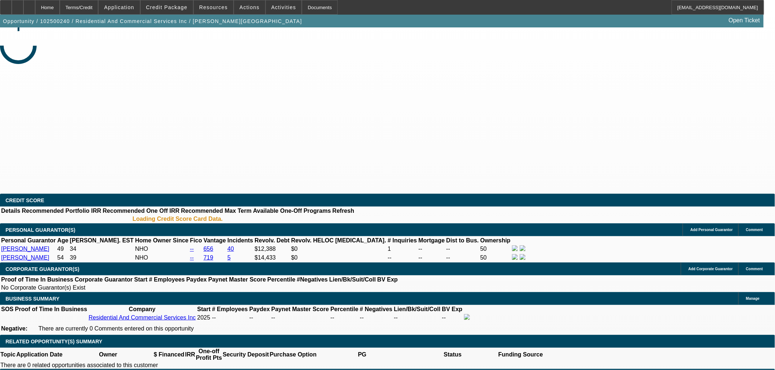
select select "0.15"
select select "2"
select select "0"
select select "6"
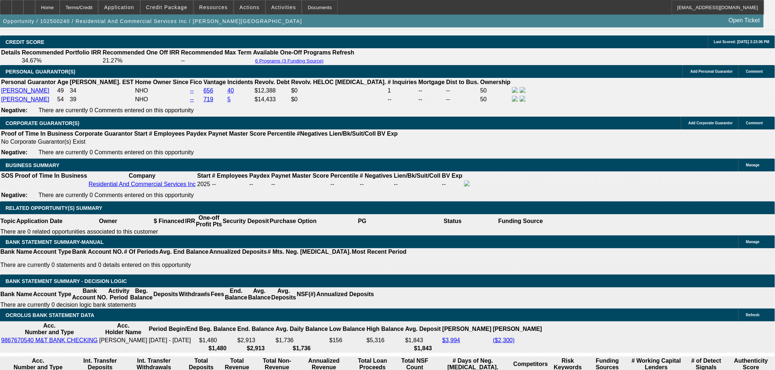
scroll to position [1085, 0]
